Goal: Task Accomplishment & Management: Use online tool/utility

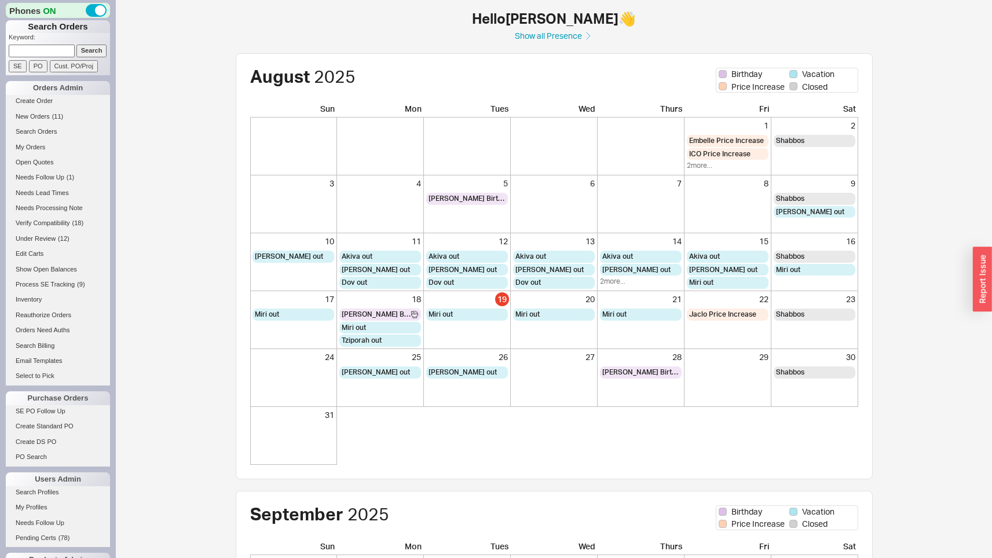
click at [41, 53] on input at bounding box center [42, 51] width 66 height 12
paste input "[DOMAIN_NAME]"
click at [54, 48] on input "[DOMAIN_NAME]" at bounding box center [42, 51] width 66 height 12
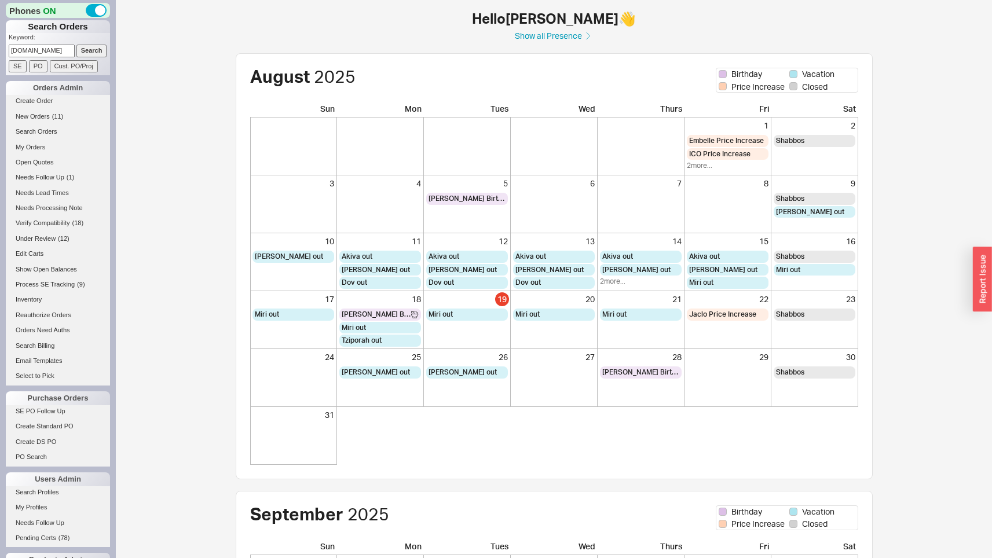
paste input "sfarrah@"
type input "[EMAIL_ADDRESS][DOMAIN_NAME]"
click at [76, 45] on input "Search" at bounding box center [91, 51] width 31 height 12
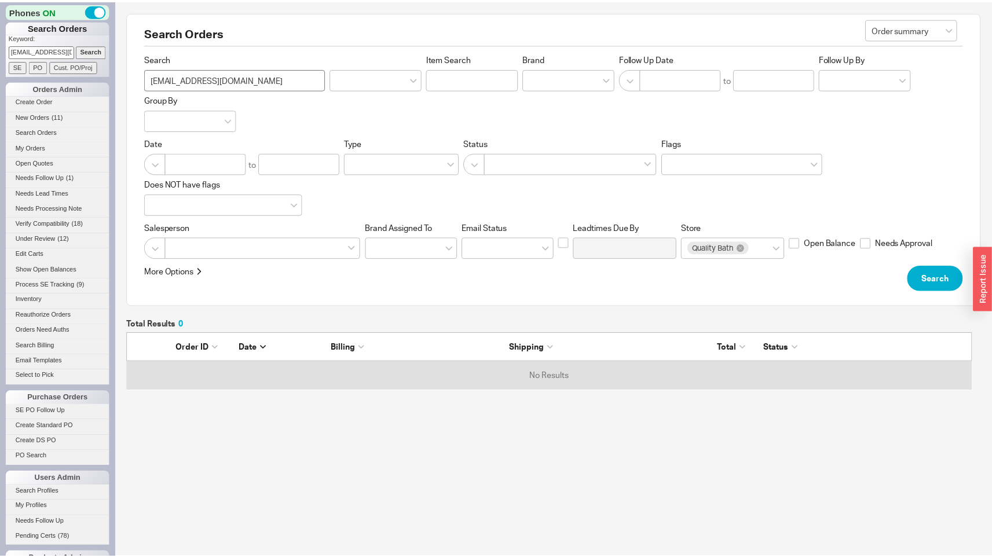
scroll to position [9, 9]
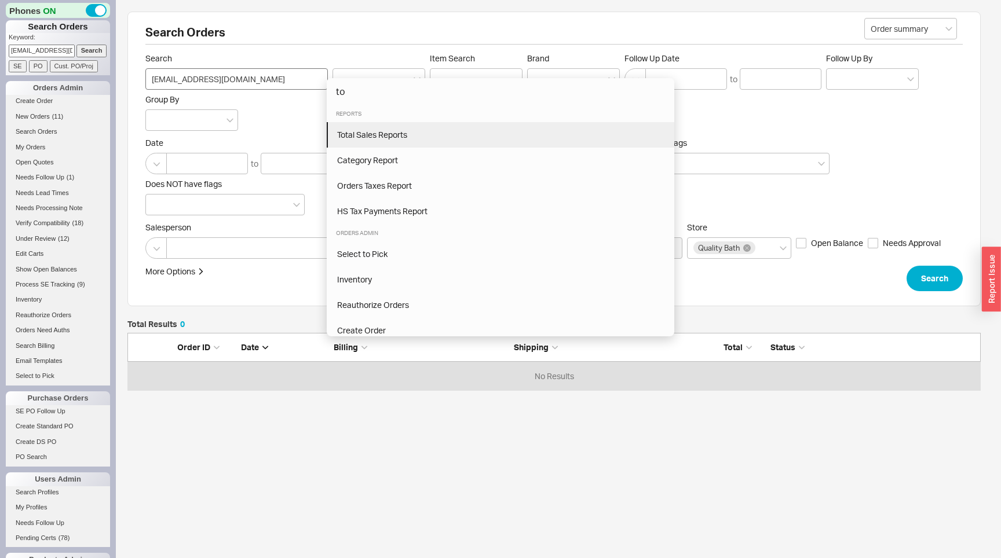
type input "to"
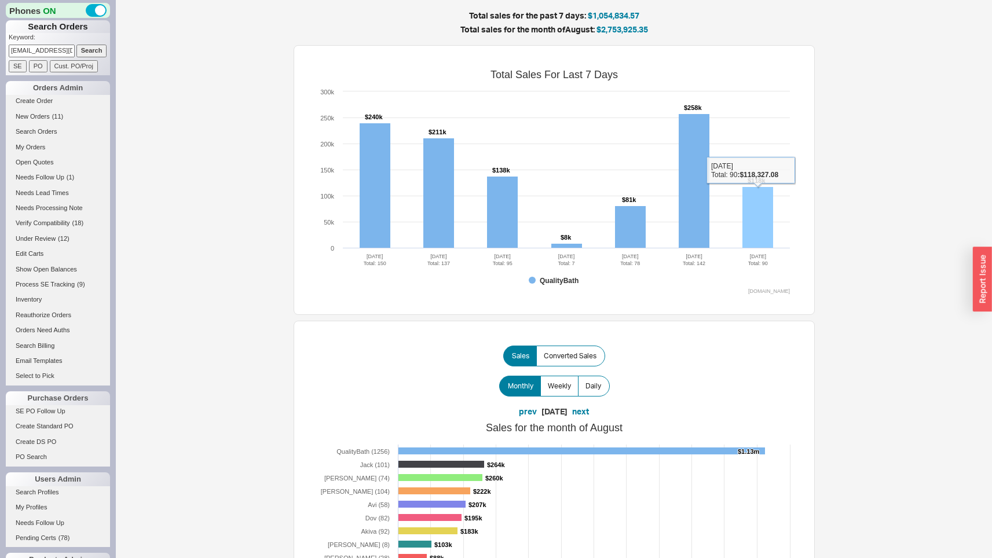
click at [762, 221] on rect at bounding box center [758, 217] width 31 height 61
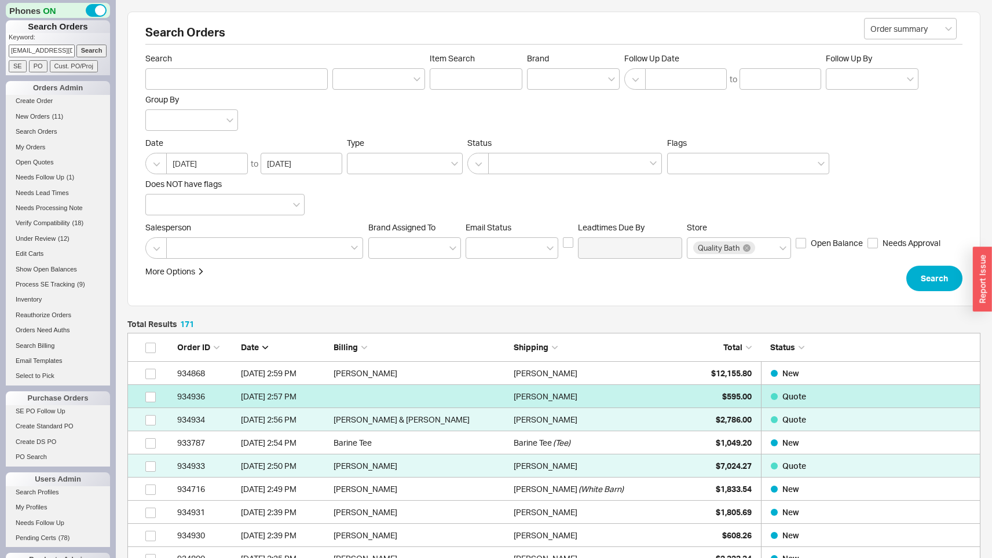
scroll to position [4006, 845]
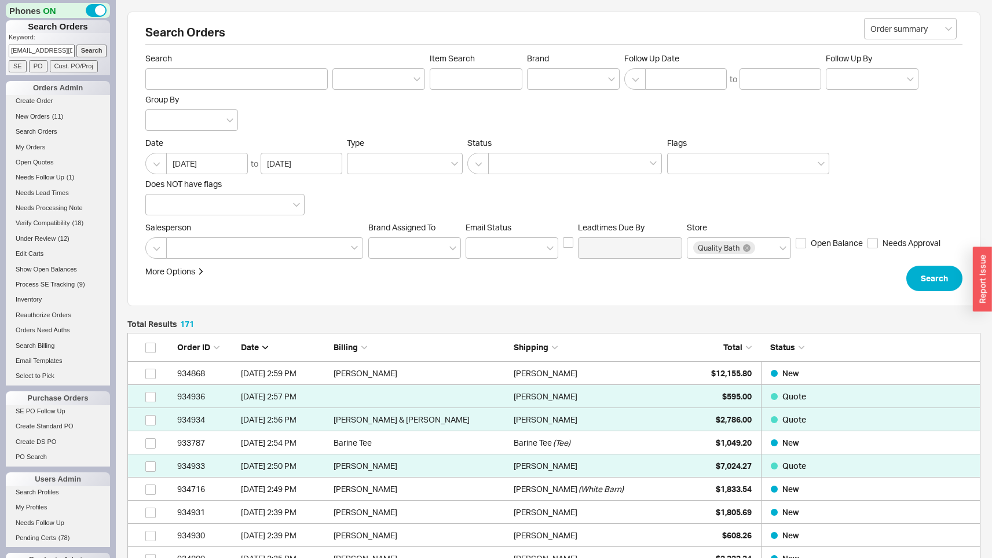
click at [742, 348] on span "Total" at bounding box center [733, 347] width 19 height 10
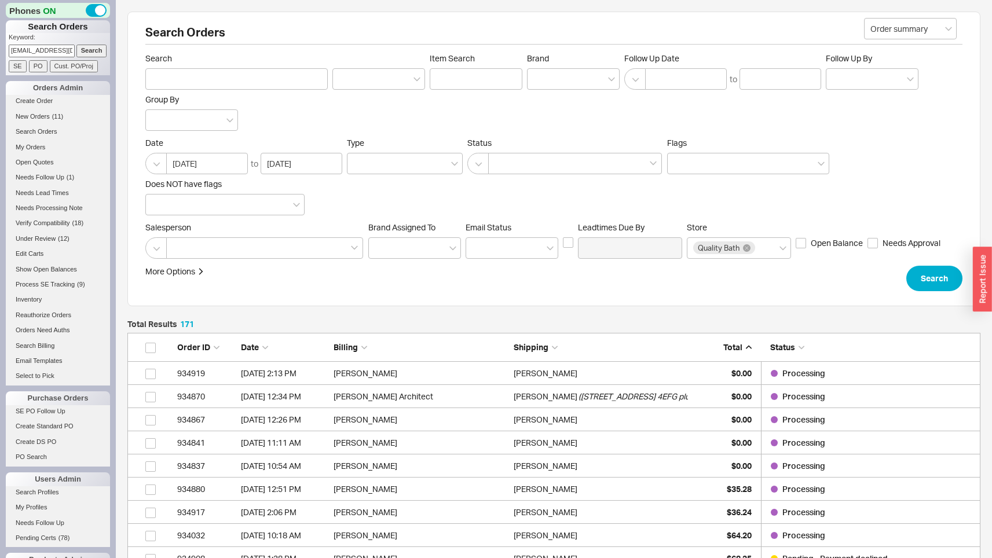
click at [742, 348] on span "Total" at bounding box center [733, 347] width 19 height 10
